Goal: Task Accomplishment & Management: Manage account settings

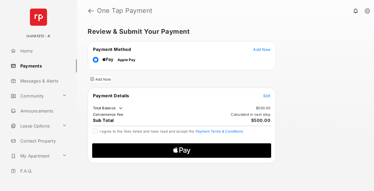
click at [262, 49] on span "Add New" at bounding box center [262, 49] width 17 height 5
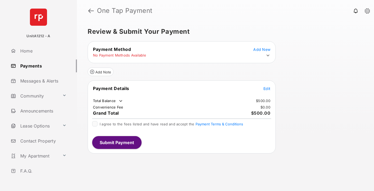
click at [268, 55] on icon at bounding box center [268, 55] width 5 height 5
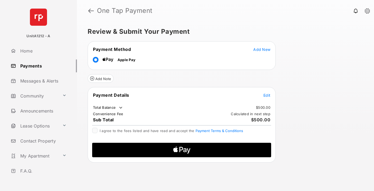
click at [267, 95] on span "Edit" at bounding box center [267, 95] width 7 height 5
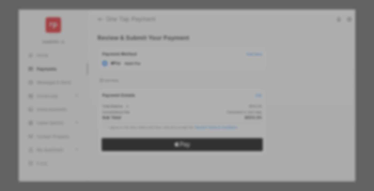
click at [177, 97] on div "Other Amount" at bounding box center [177, 98] width 87 height 9
type input "***"
click at [169, 143] on button "Save" at bounding box center [169, 149] width 27 height 13
